Goal: Information Seeking & Learning: Learn about a topic

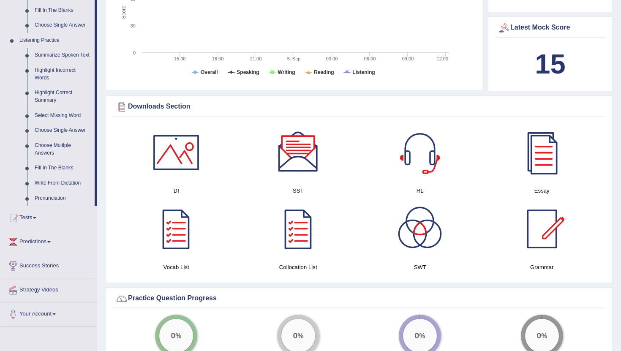
click at [297, 156] on div at bounding box center [298, 152] width 59 height 59
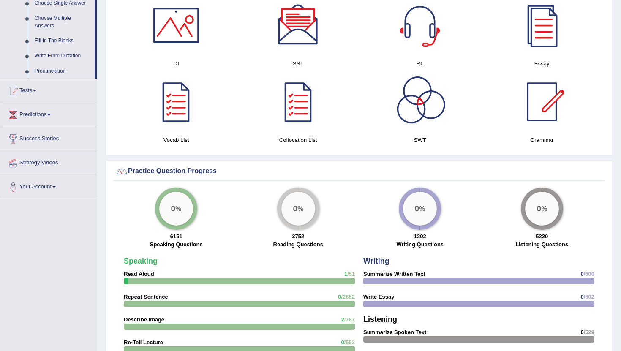
scroll to position [437, 0]
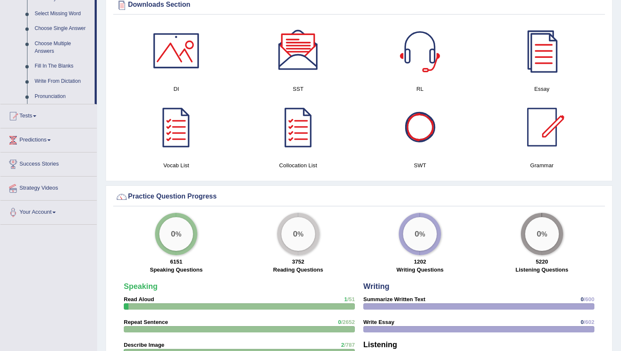
click at [420, 145] on div at bounding box center [419, 127] width 59 height 59
click at [406, 76] on div at bounding box center [419, 50] width 59 height 59
click at [179, 147] on div at bounding box center [176, 127] width 59 height 59
click at [565, 136] on div at bounding box center [542, 127] width 59 height 59
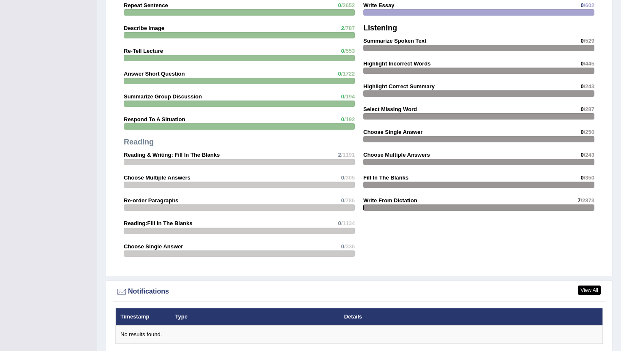
scroll to position [878, 0]
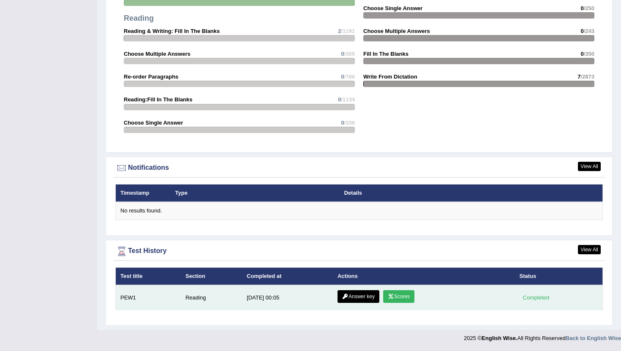
click at [400, 300] on link "Scores" at bounding box center [398, 296] width 31 height 13
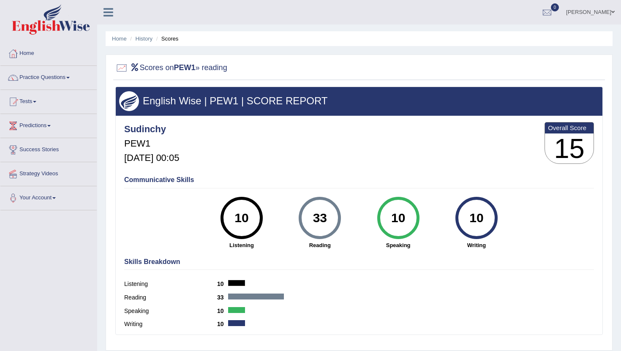
click at [234, 218] on div "10" at bounding box center [241, 217] width 31 height 35
click at [37, 101] on link "Tests" at bounding box center [48, 100] width 96 height 21
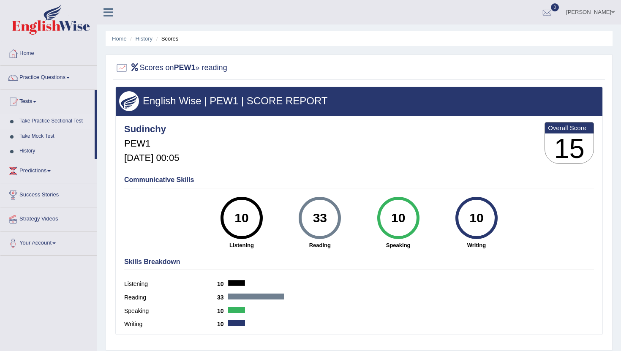
click at [60, 120] on link "Take Practice Sectional Test" at bounding box center [55, 121] width 79 height 15
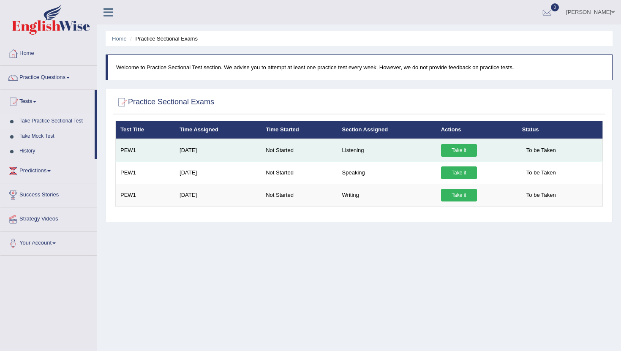
click at [471, 147] on link "Take it" at bounding box center [459, 150] width 36 height 13
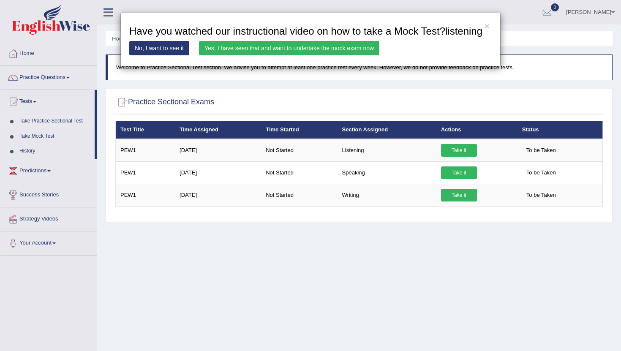
click at [325, 55] on link "Yes, I have seen that and want to undertake the mock exam now" at bounding box center [289, 48] width 180 height 14
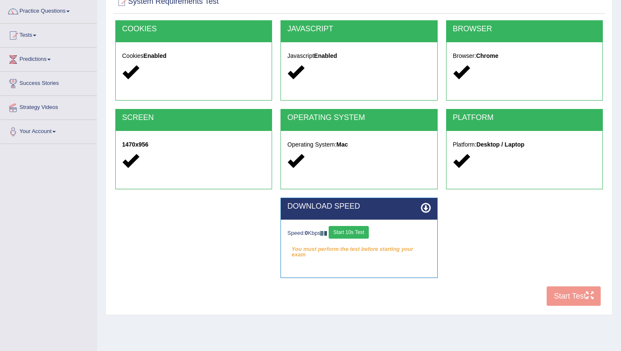
scroll to position [93, 0]
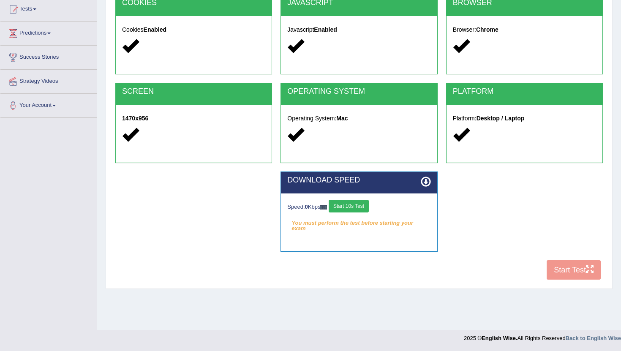
click at [567, 264] on div "COOKIES Cookies Enabled JAVASCRIPT Javascript Enabled BROWSER Browser: Chrome S…" at bounding box center [359, 139] width 492 height 290
click at [567, 271] on div "COOKIES Cookies Enabled JAVASCRIPT Javascript Enabled BROWSER Browser: Chrome S…" at bounding box center [359, 139] width 492 height 290
click at [351, 207] on button "Start 10s Test" at bounding box center [349, 206] width 40 height 13
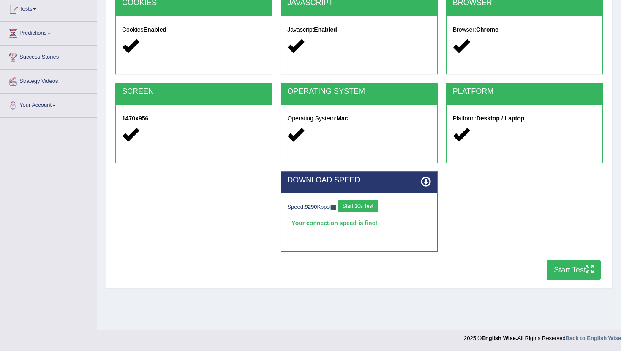
click at [558, 271] on button "Start Test" at bounding box center [574, 269] width 54 height 19
click at [251, 250] on div "DOWNLOAD SPEED Speed: 9290 Kbps Start 10s Test Your connection speed is fine! S…" at bounding box center [359, 216] width 496 height 89
click at [568, 270] on button "Start Test" at bounding box center [574, 269] width 54 height 19
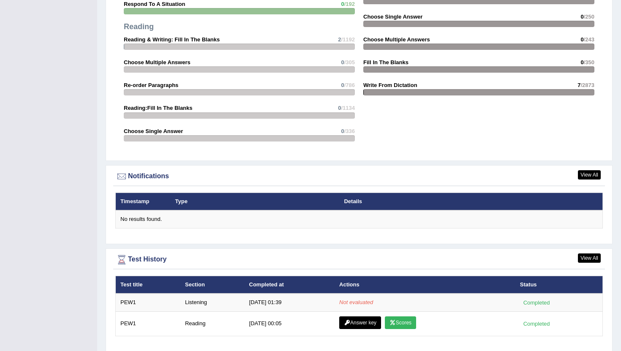
scroll to position [896, 0]
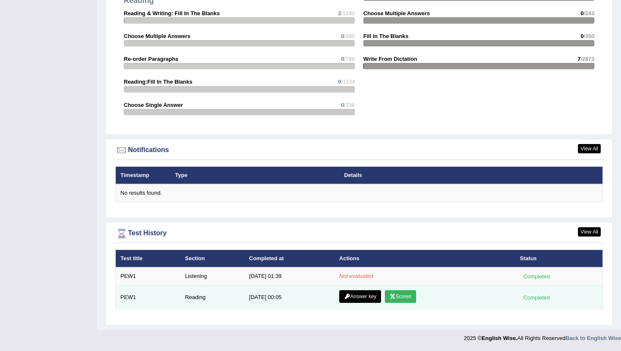
click at [363, 297] on link "Answer key" at bounding box center [360, 296] width 42 height 13
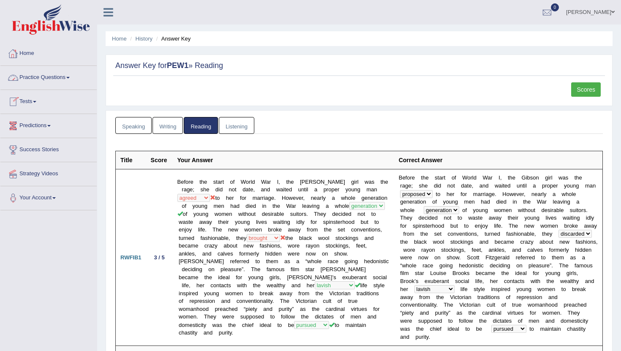
click at [55, 19] on img at bounding box center [51, 19] width 78 height 30
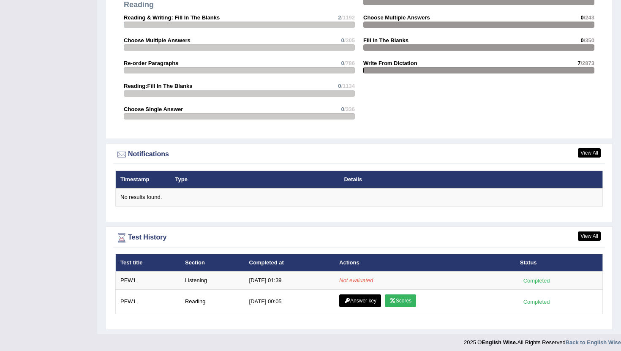
scroll to position [896, 0]
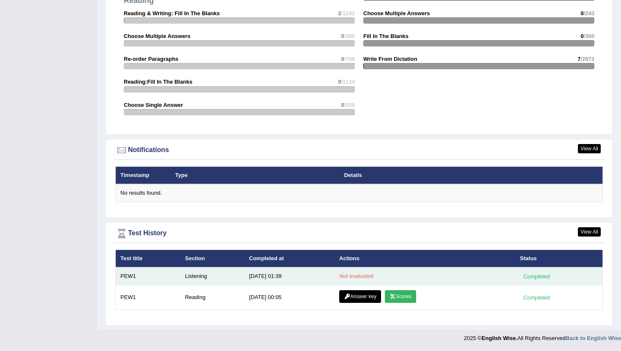
click at [211, 273] on td "Listening" at bounding box center [212, 276] width 64 height 18
click at [289, 268] on td "[DATE] 01:39" at bounding box center [290, 276] width 90 height 18
click at [346, 268] on td "Not evaluated" at bounding box center [425, 276] width 181 height 18
